Goal: Task Accomplishment & Management: Complete application form

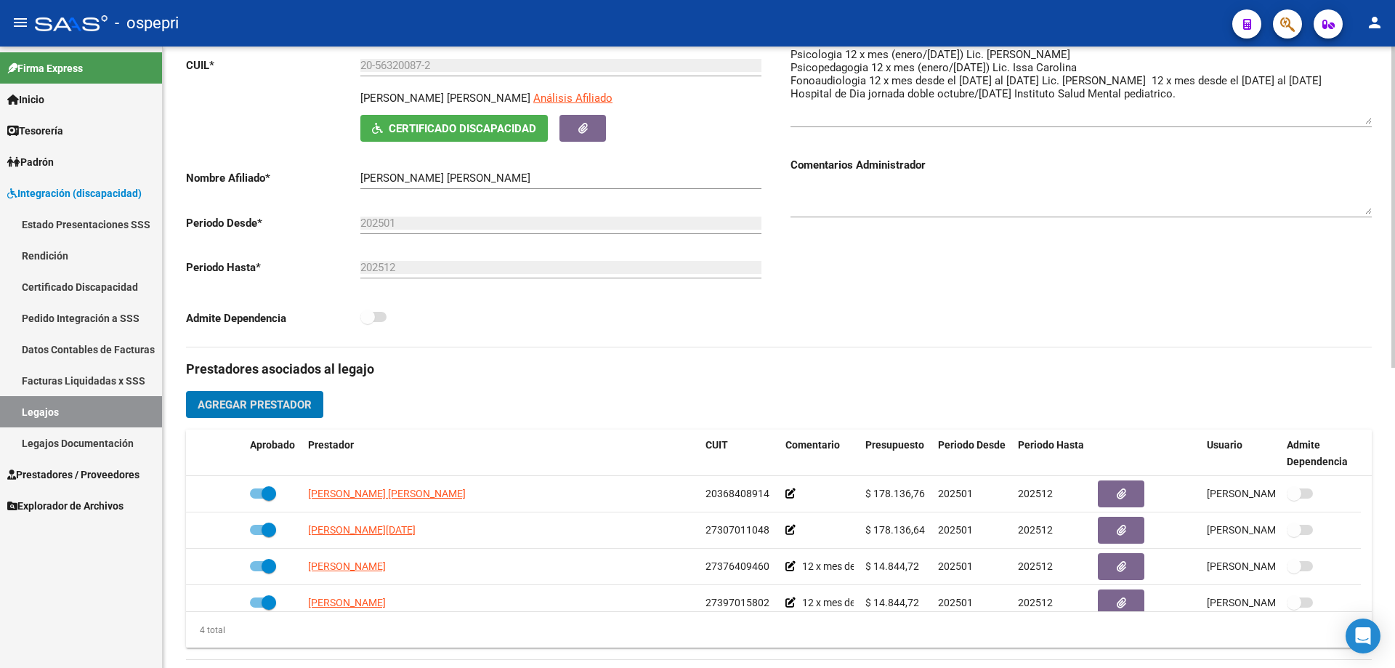
click at [246, 402] on span "Agregar Prestador" at bounding box center [255, 404] width 114 height 13
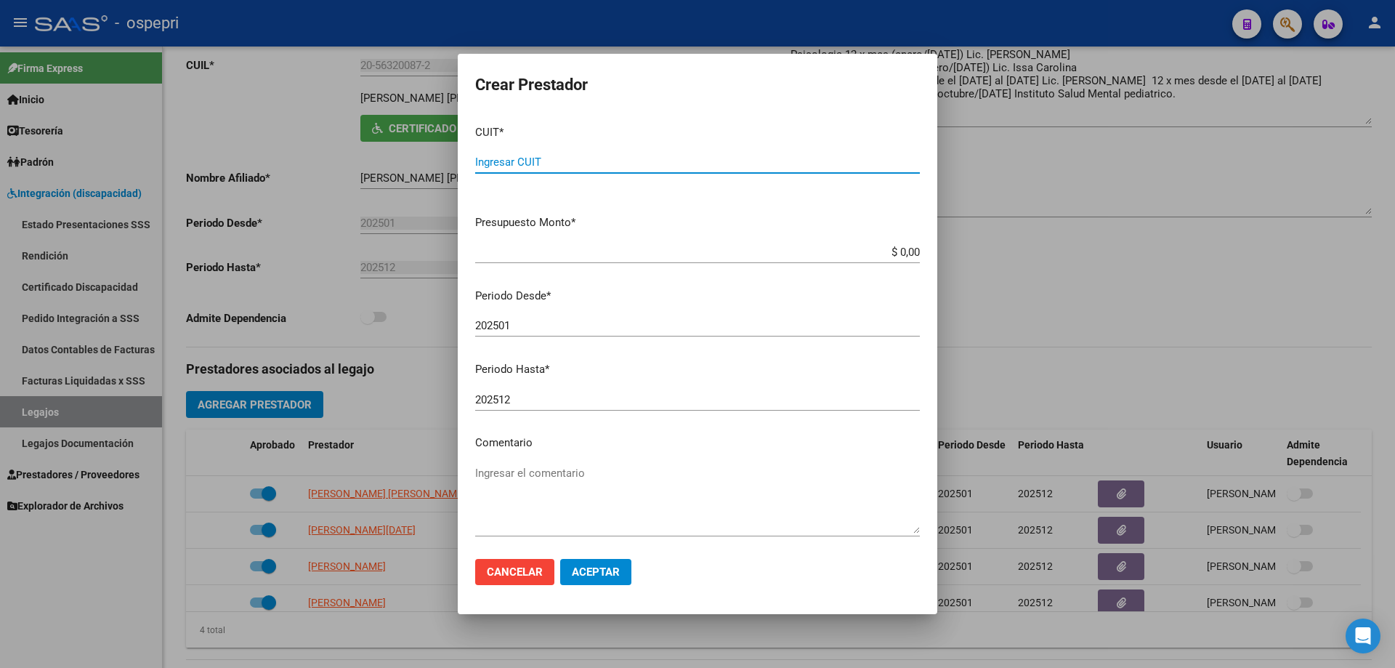
click at [519, 156] on input "Ingresar CUIT" at bounding box center [697, 161] width 445 height 13
type input "30-71482133-0"
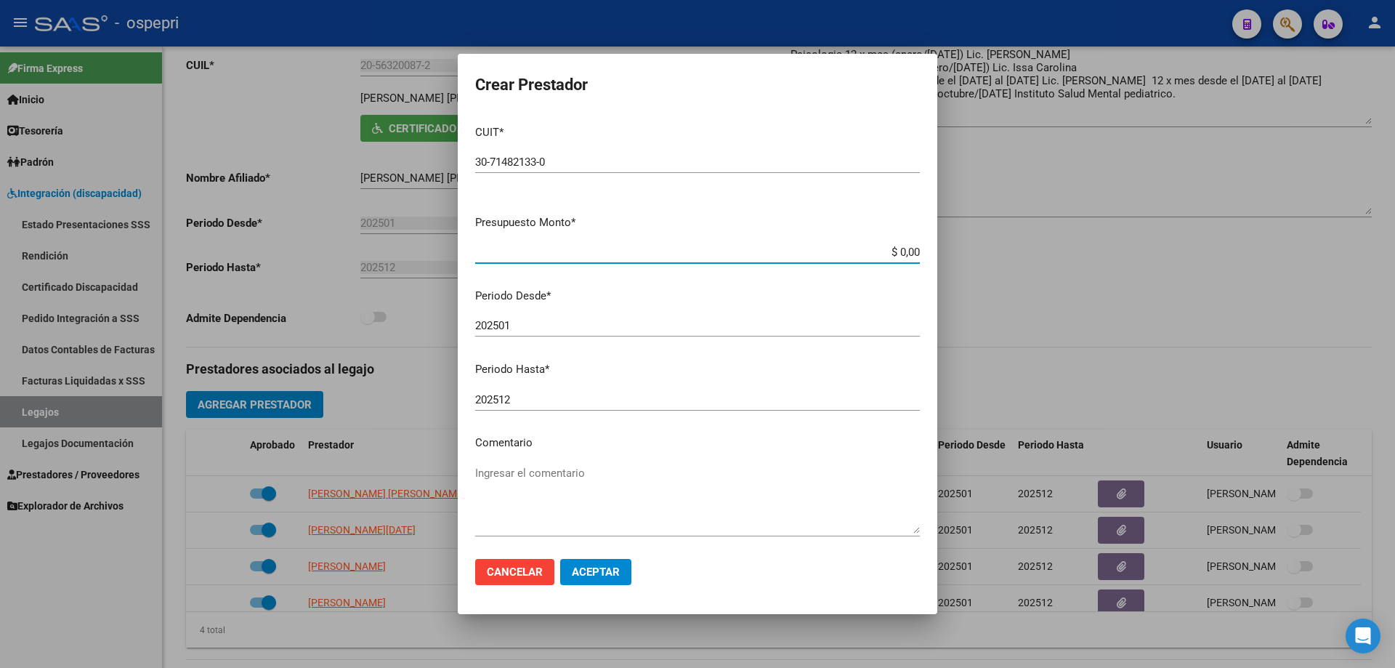
drag, startPoint x: 908, startPoint y: 253, endPoint x: 840, endPoint y: 253, distance: 68.3
click at [841, 254] on input "$ 0,00" at bounding box center [697, 252] width 445 height 13
type input "$ 759.549,76"
click at [514, 480] on textarea "Ingresar el comentario" at bounding box center [697, 499] width 445 height 68
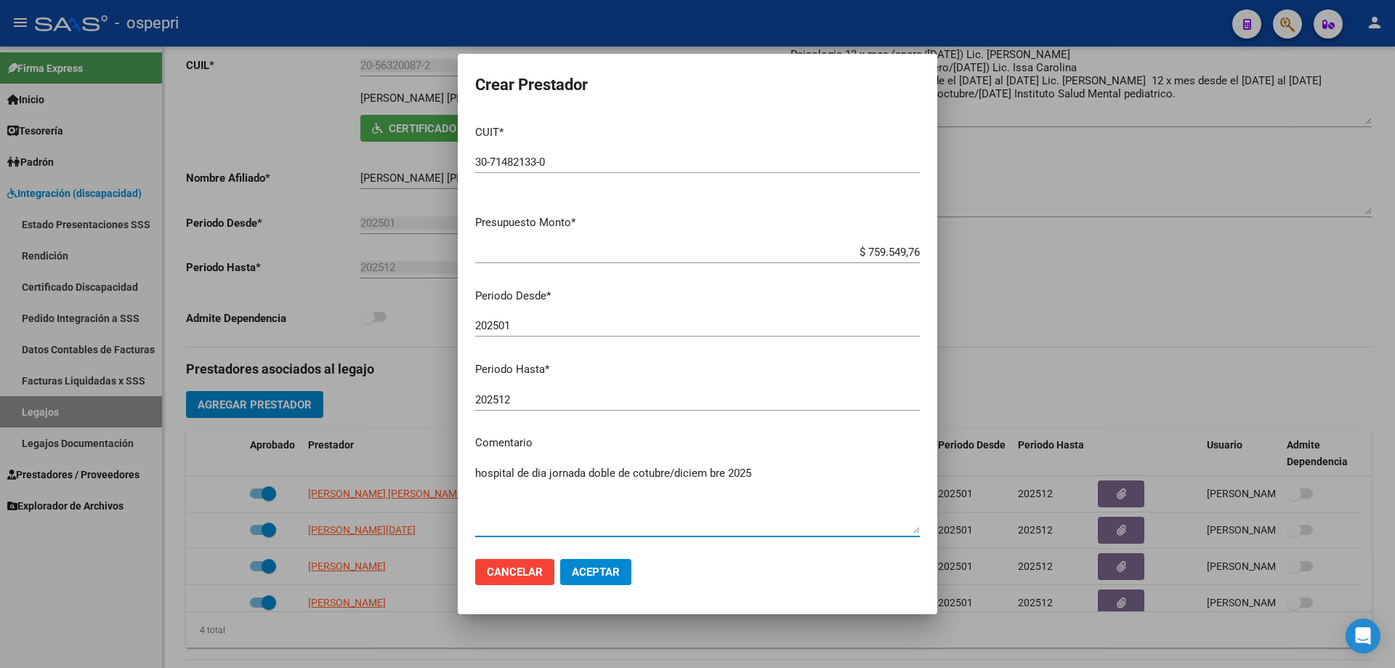
click at [710, 472] on textarea "hospital de dia jornada doble de cotubre/diciem bre 2025" at bounding box center [697, 499] width 445 height 68
type textarea "hospital de dia jornada doble de cotubre/[DATE]"
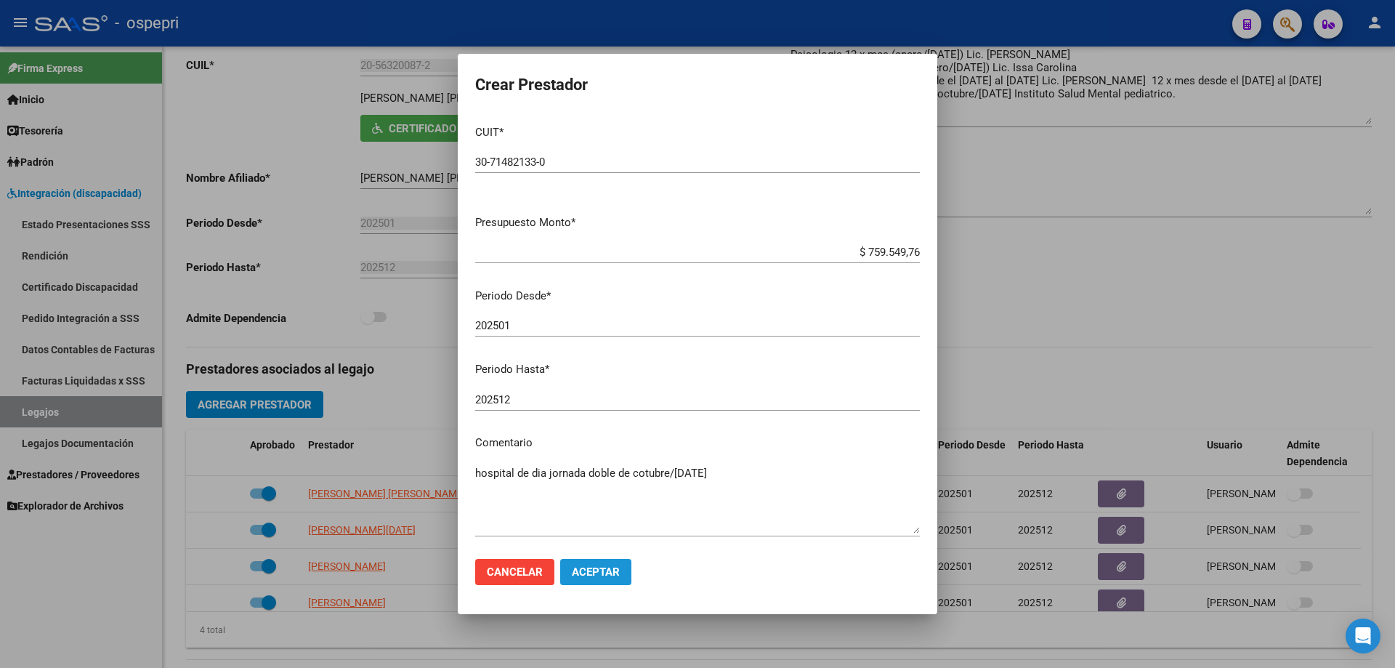
click at [594, 565] on button "Aceptar" at bounding box center [595, 572] width 71 height 26
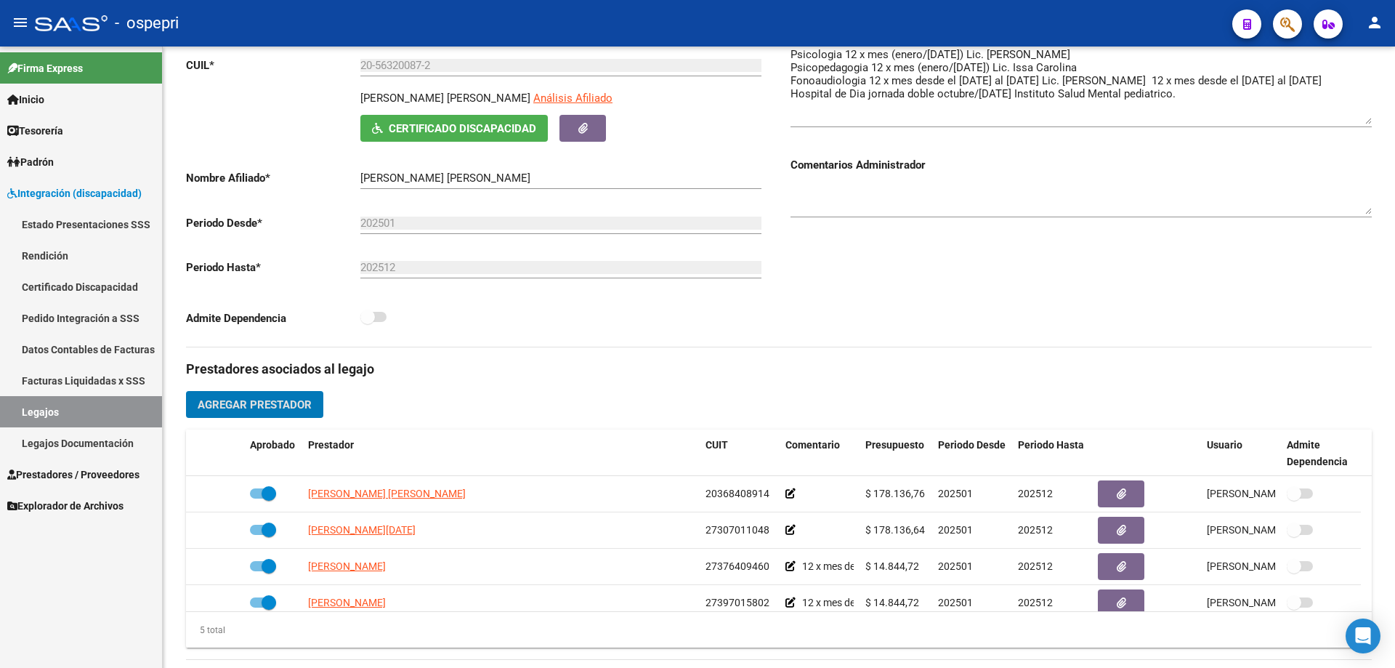
click at [50, 405] on link "Legajos" at bounding box center [81, 411] width 162 height 31
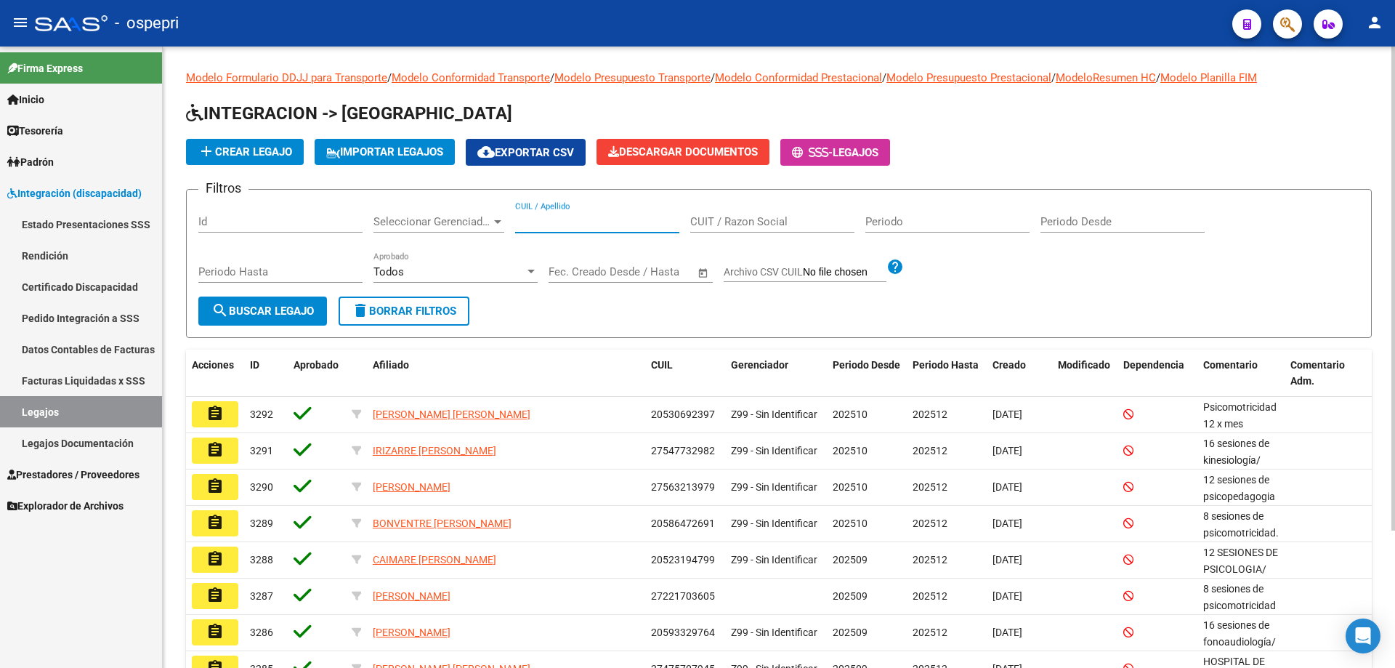
click at [537, 222] on input "CUIL / Apellido" at bounding box center [597, 221] width 164 height 13
paste input "56.002.184"
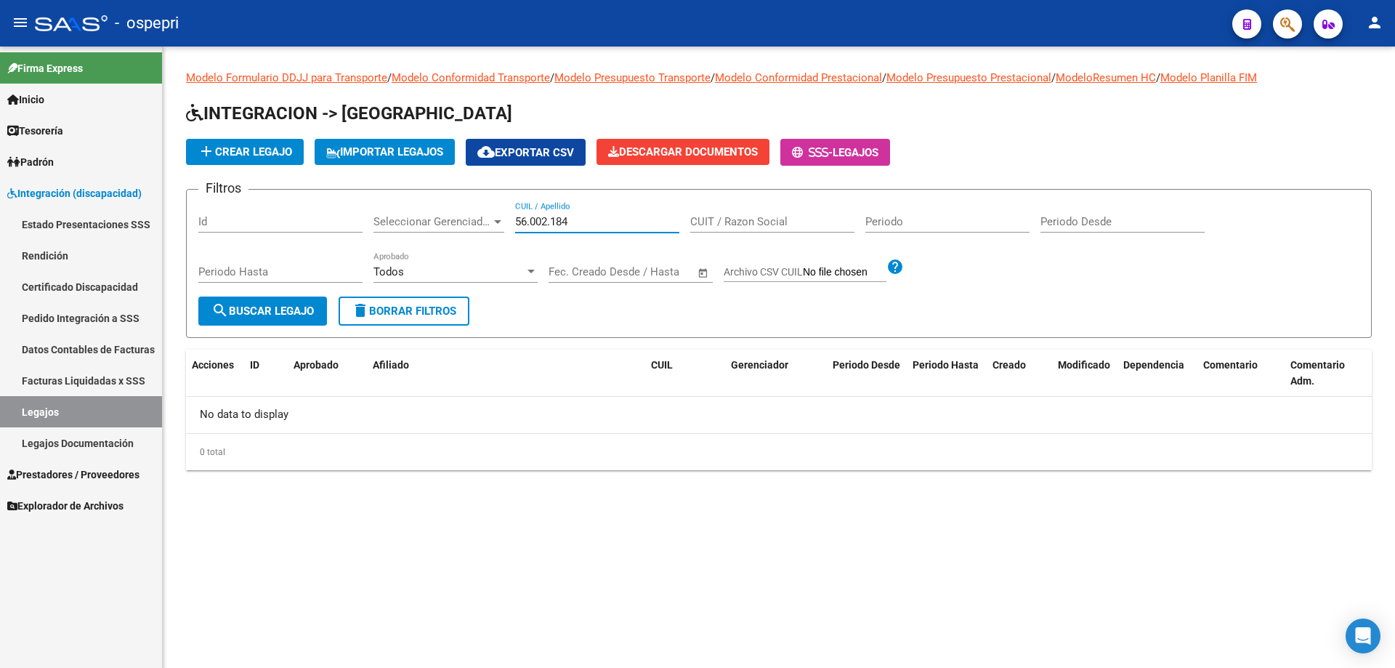
click at [555, 222] on input "56.002.184" at bounding box center [597, 221] width 164 height 13
click at [554, 222] on input "56.002.184" at bounding box center [597, 221] width 164 height 13
click at [532, 216] on input "56.002184" at bounding box center [597, 221] width 164 height 13
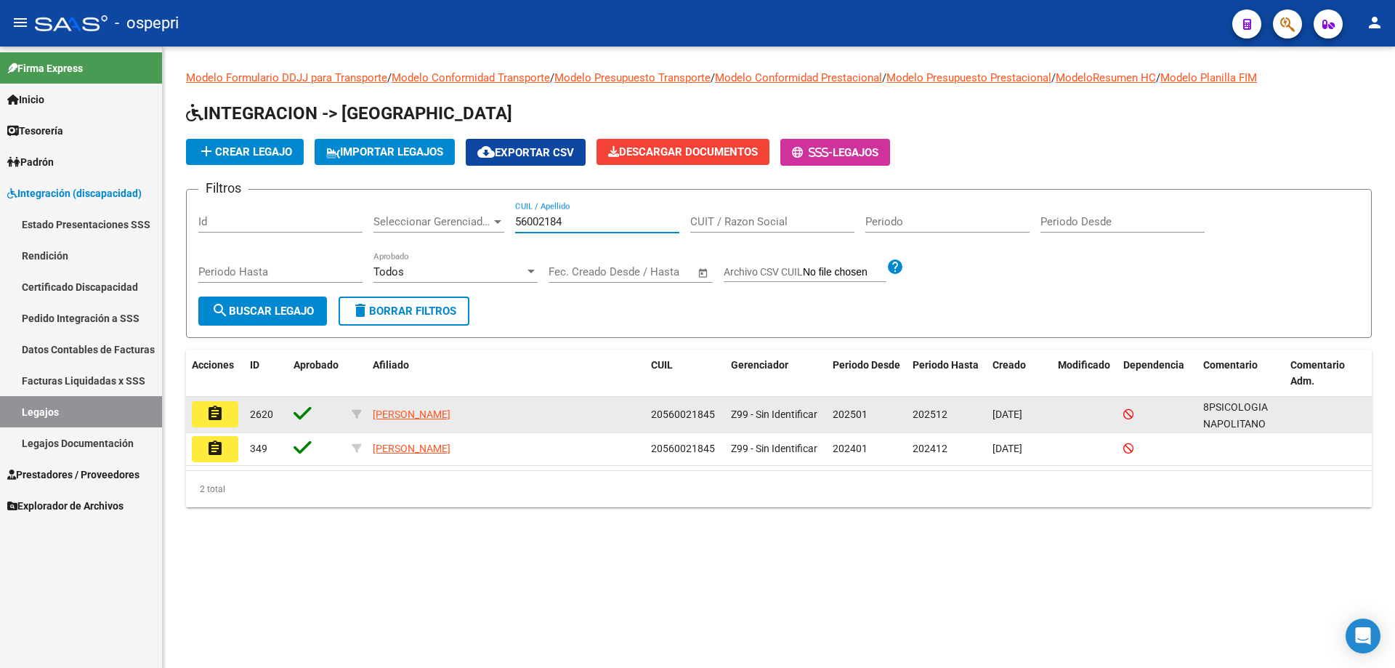
type input "56002184"
click at [235, 418] on button "assignment" at bounding box center [215, 414] width 46 height 26
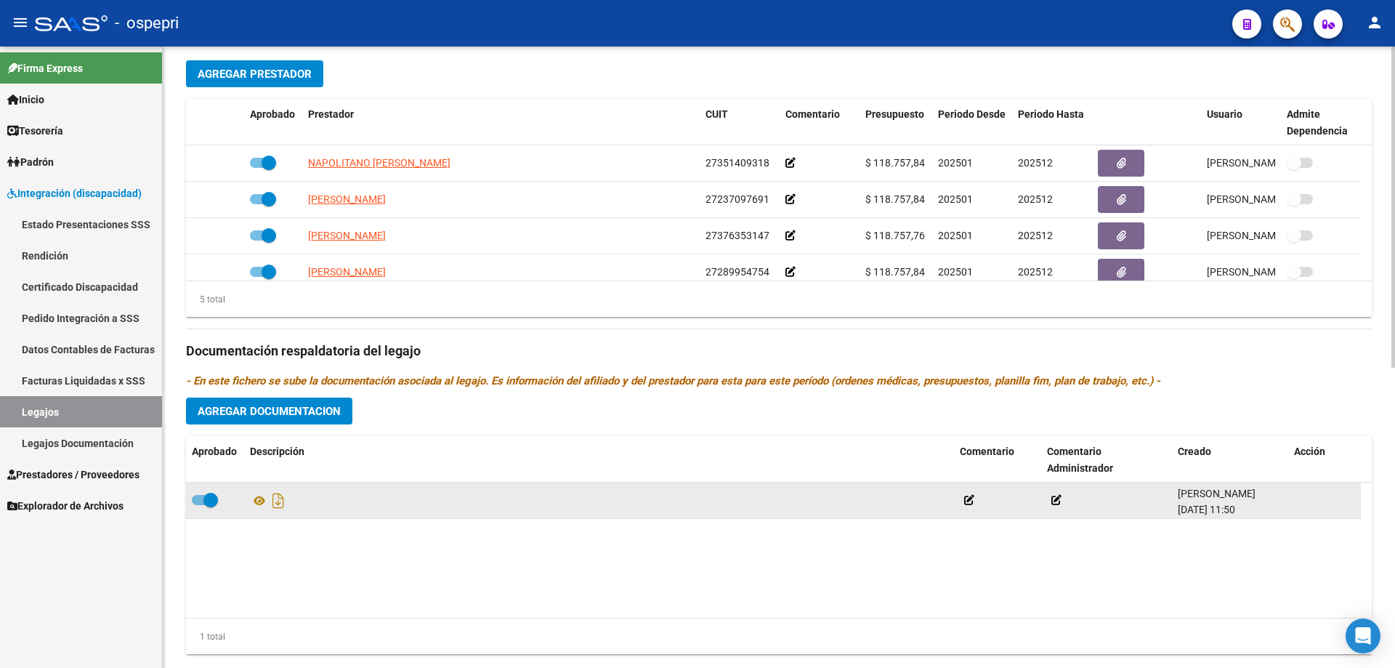
scroll to position [581, 0]
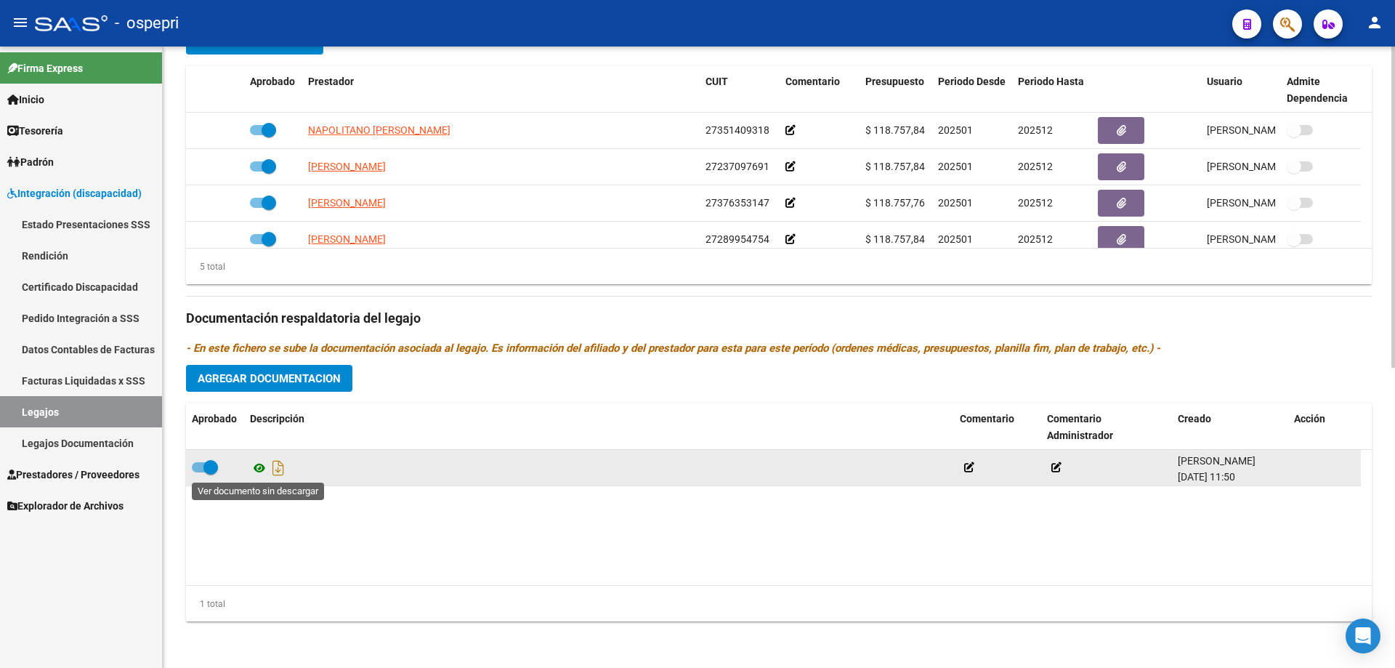
click at [257, 469] on icon at bounding box center [259, 467] width 19 height 17
